Goal: Task Accomplishment & Management: Use online tool/utility

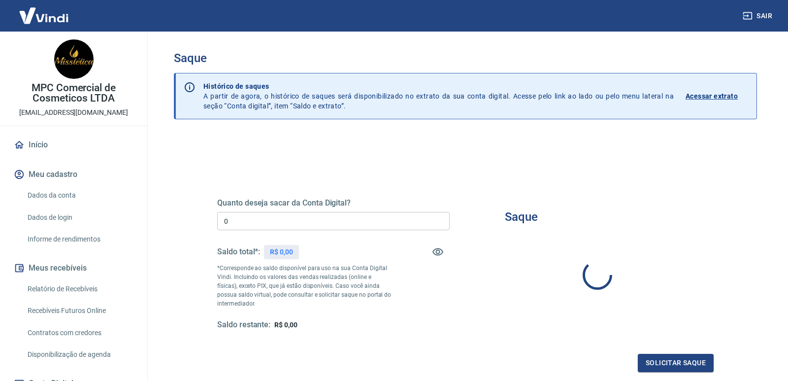
type input "R$ 0,00"
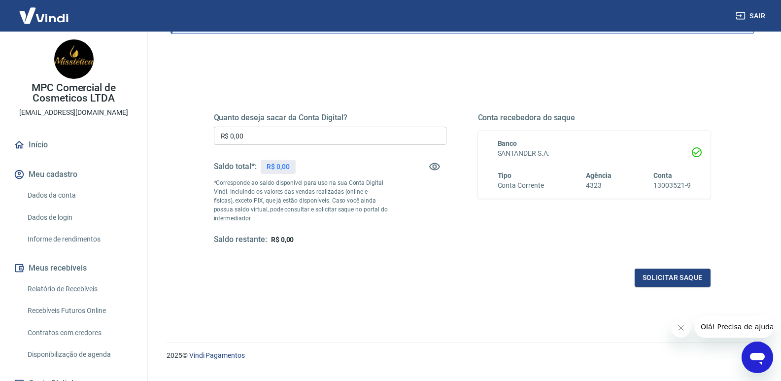
scroll to position [106, 0]
